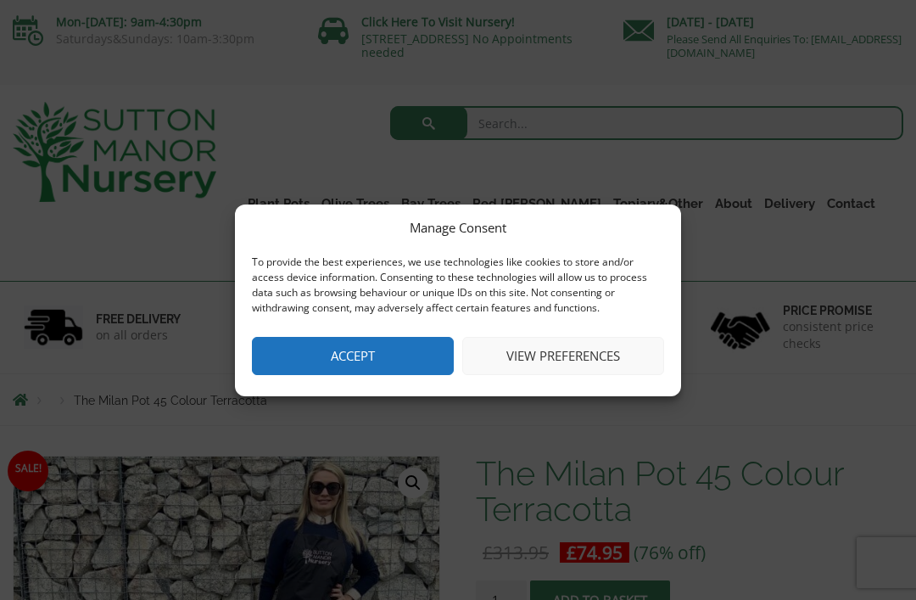
click at [351, 368] on button "Accept" at bounding box center [353, 356] width 202 height 38
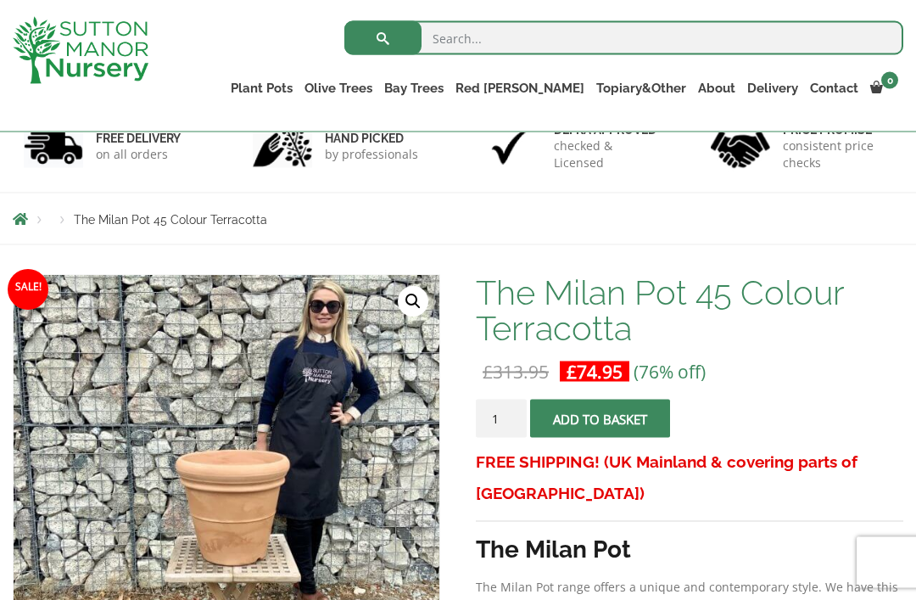
scroll to position [118, 0]
click at [0, 0] on link "Red [PERSON_NAME] (Photinia) Floating Cloud Trees" at bounding box center [0, 0] width 0 height 0
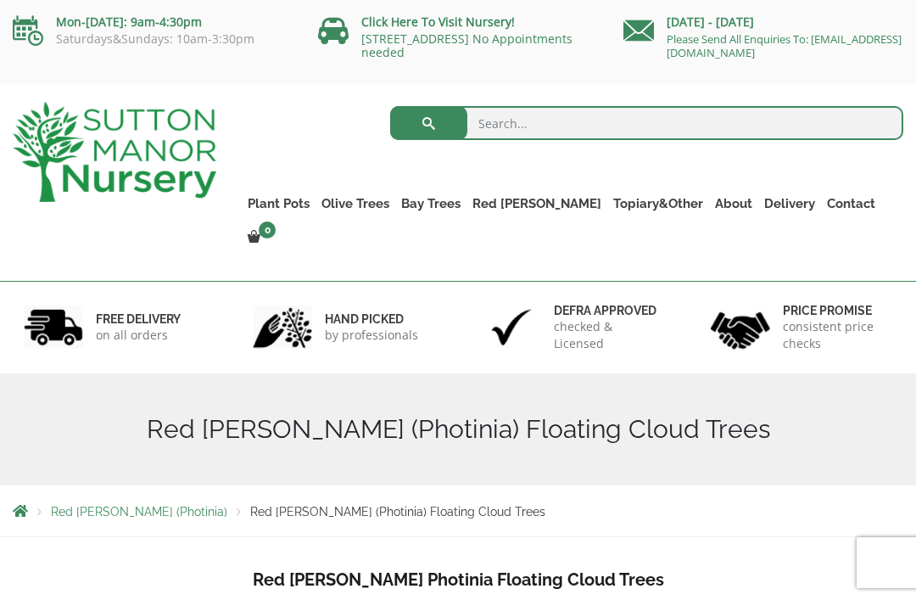
click at [0, 0] on link "Tuscan Olive Trees" at bounding box center [0, 0] width 0 height 0
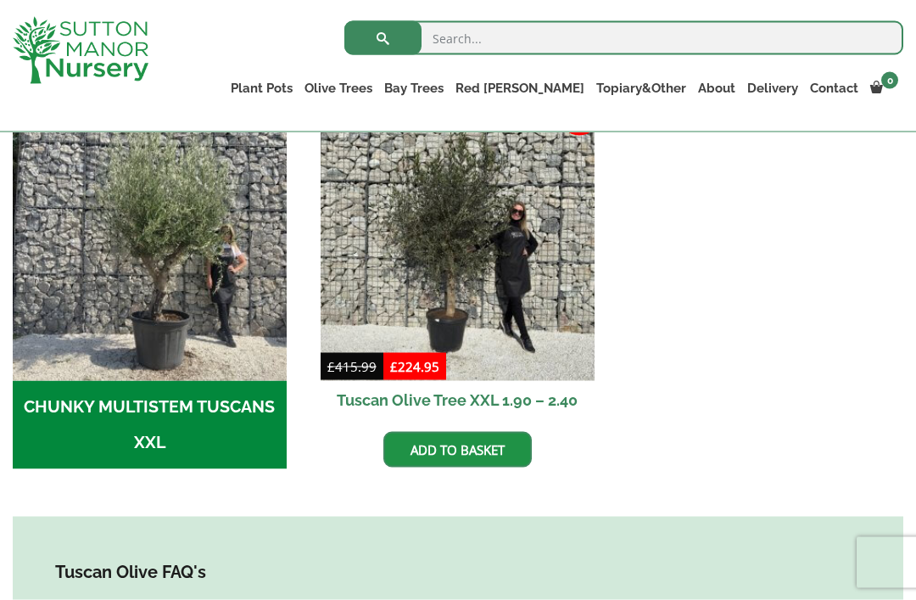
scroll to position [546, 0]
click at [554, 372] on img at bounding box center [458, 243] width 274 height 274
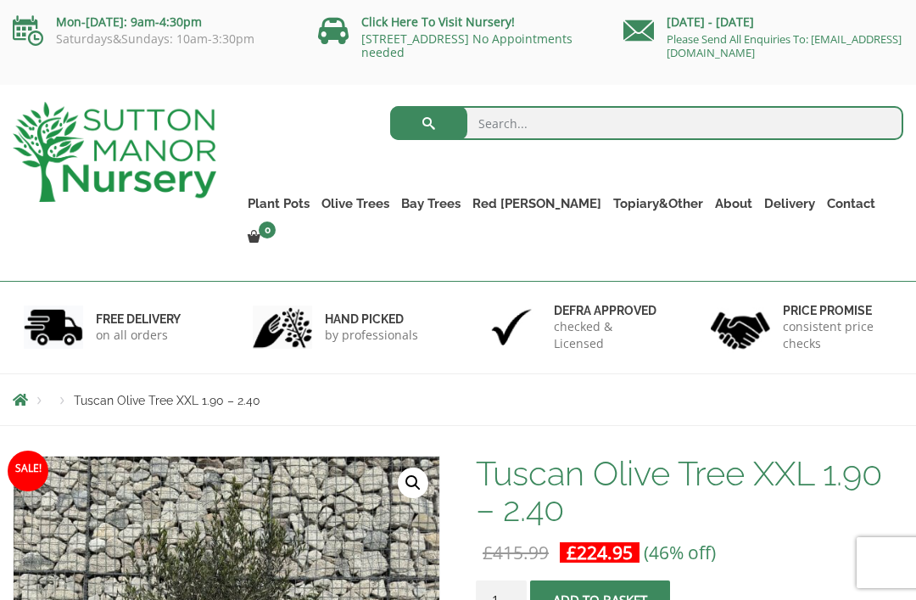
click at [0, 0] on link "Red Robins" at bounding box center [0, 0] width 0 height 0
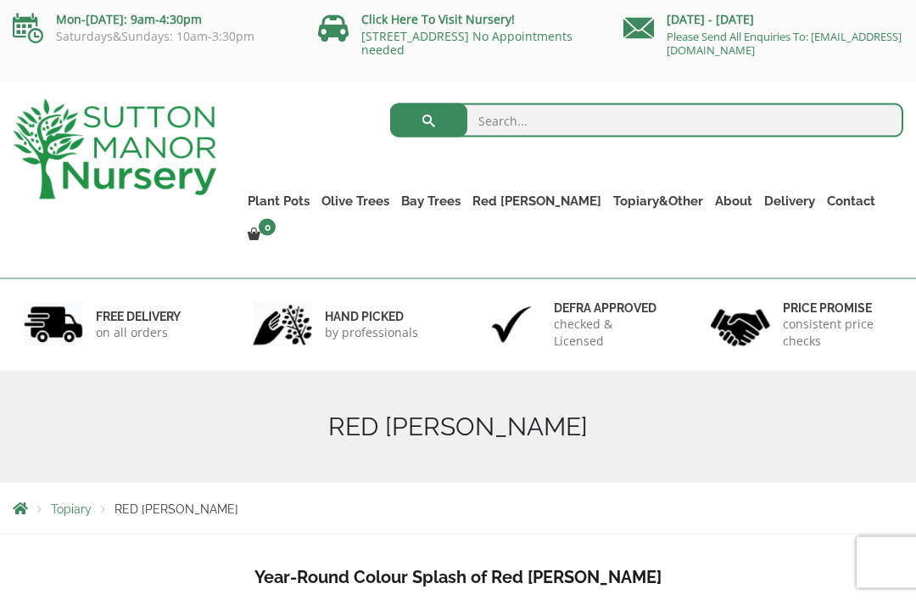
scroll to position [3, 0]
click at [0, 0] on link "Rolled Rim Classico" at bounding box center [0, 0] width 0 height 0
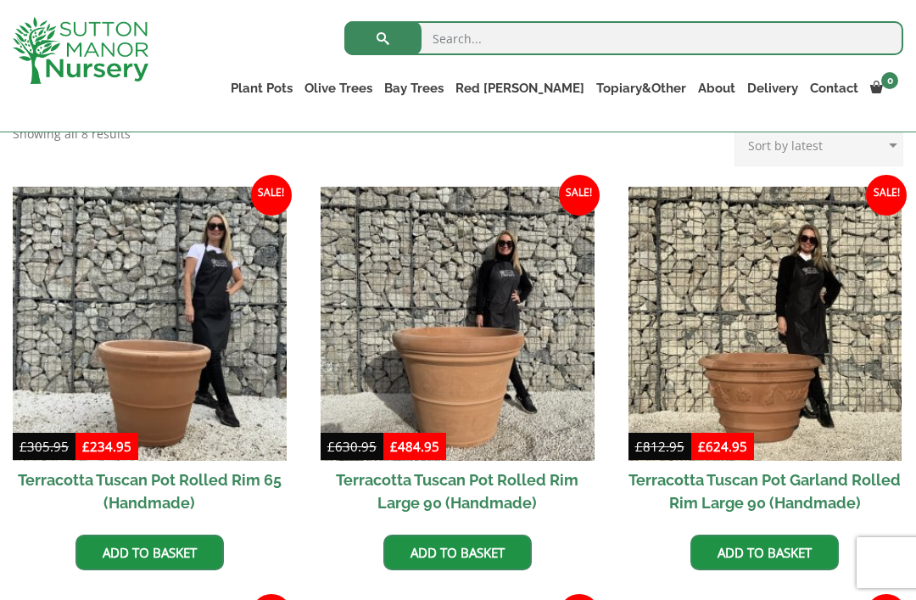
scroll to position [712, 0]
click at [0, 0] on link "Fibre Clay Pots" at bounding box center [0, 0] width 0 height 0
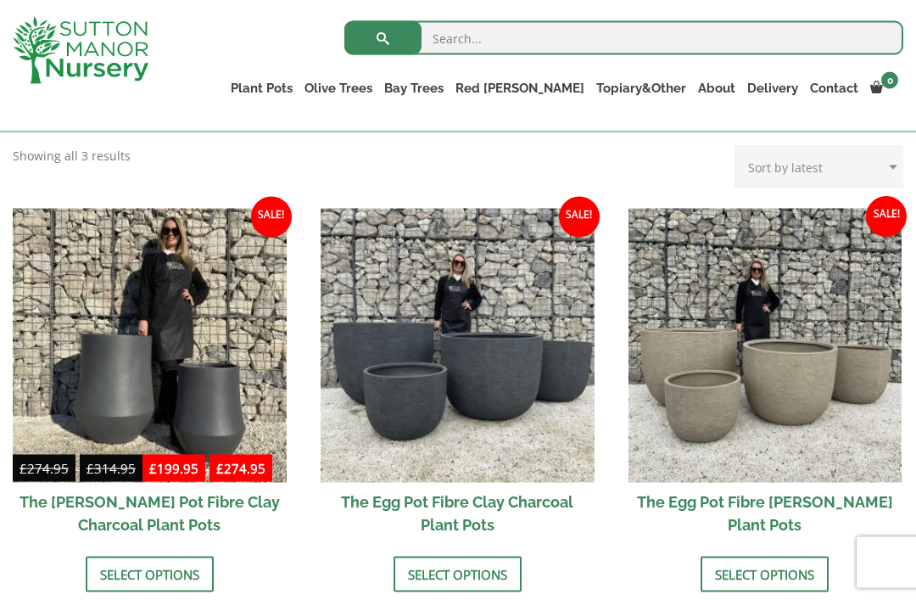
scroll to position [473, 0]
click at [741, 569] on link "Select options" at bounding box center [765, 574] width 128 height 36
